Goal: Task Accomplishment & Management: Use online tool/utility

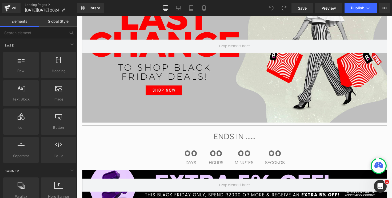
scroll to position [84, 0]
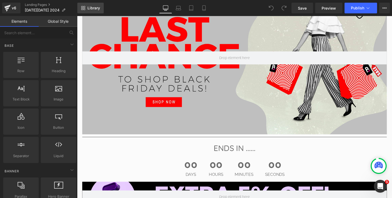
click at [91, 7] on span "Library" at bounding box center [93, 8] width 13 height 5
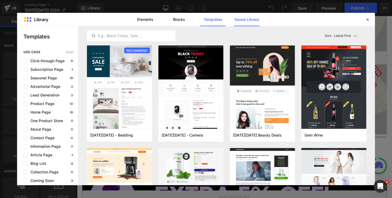
click at [243, 19] on link "Saved Library" at bounding box center [246, 19] width 25 height 13
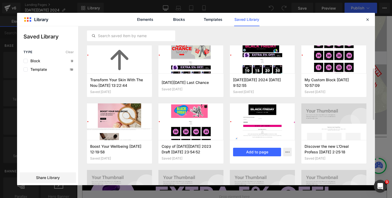
scroll to position [143, 0]
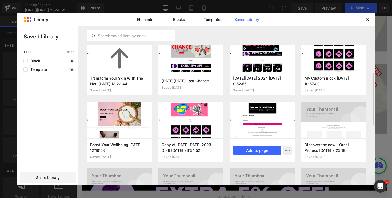
click at [264, 122] on div at bounding box center [262, 120] width 65 height 37
click at [259, 150] on button "Add to page" at bounding box center [257, 150] width 48 height 9
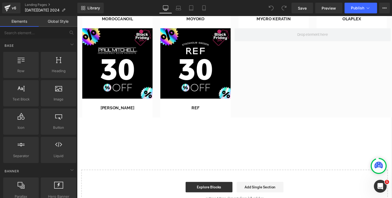
scroll to position [535, 0]
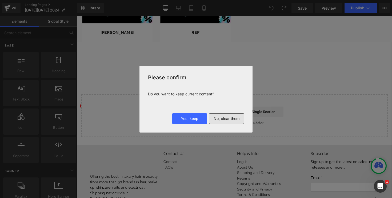
click at [221, 121] on button "No, clear them" at bounding box center [226, 118] width 35 height 11
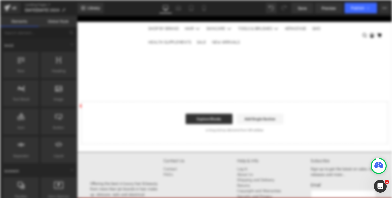
scroll to position [0, 0]
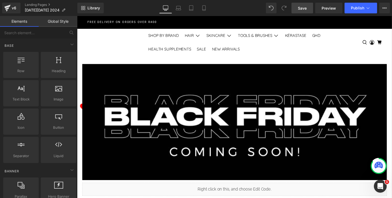
click at [302, 9] on span "Save" at bounding box center [302, 8] width 9 height 6
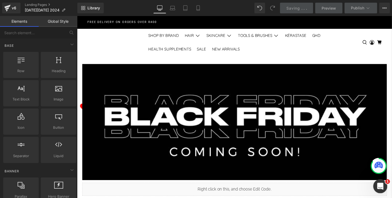
click at [378, 187] on icon "Open Intercom Messenger" at bounding box center [379, 185] width 9 height 9
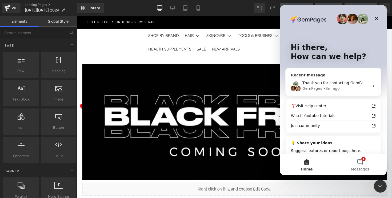
click at [336, 85] on div "Thank you for contacting GemPages Support! 👋 Our support team will assist you s…" at bounding box center [335, 83] width 67 height 6
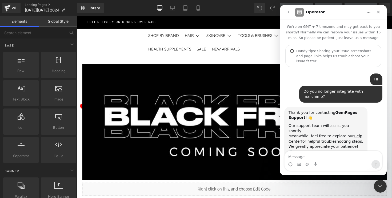
click at [272, 54] on div at bounding box center [196, 91] width 392 height 182
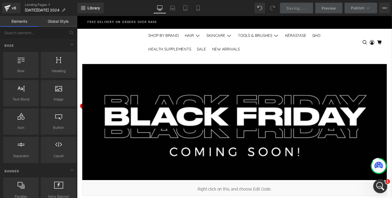
click at [379, 185] on icon "Open Intercom Messenger" at bounding box center [379, 185] width 9 height 9
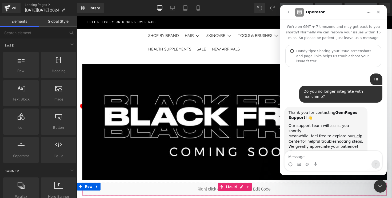
click at [333, 193] on div "Liquid" at bounding box center [238, 192] width 312 height 13
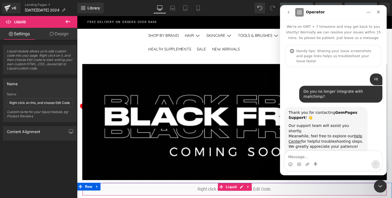
click at [160, 197] on div "Liquid" at bounding box center [238, 192] width 312 height 13
click at [236, 192] on span "Liquid" at bounding box center [235, 191] width 14 height 8
click at [246, 191] on div "Liquid" at bounding box center [238, 192] width 312 height 13
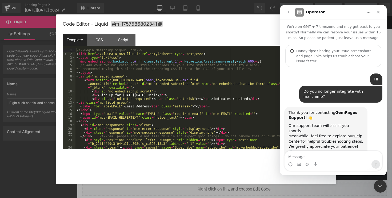
click at [222, 166] on div at bounding box center [196, 91] width 392 height 182
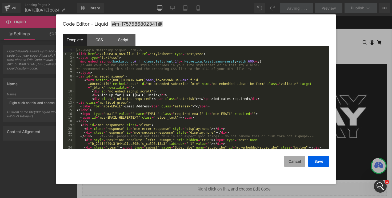
click at [293, 163] on button "Cancel" at bounding box center [294, 161] width 21 height 11
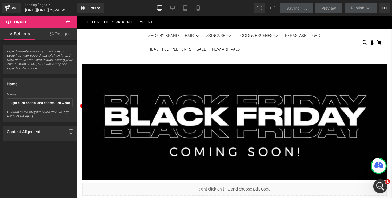
click at [381, 186] on icon "Open Intercom Messenger" at bounding box center [379, 185] width 9 height 9
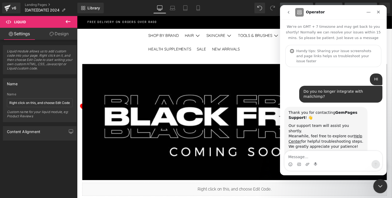
click at [381, 186] on icon "Close Intercom Messenger" at bounding box center [379, 185] width 6 height 6
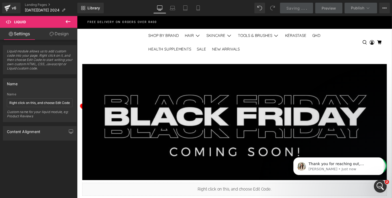
scroll to position [67, 0]
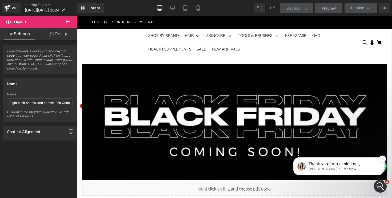
click at [318, 166] on p "[PERSON_NAME] • Just now" at bounding box center [343, 168] width 69 height 5
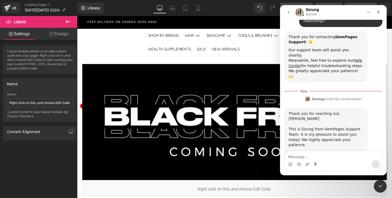
scroll to position [76, 0]
